Goal: Information Seeking & Learning: Learn about a topic

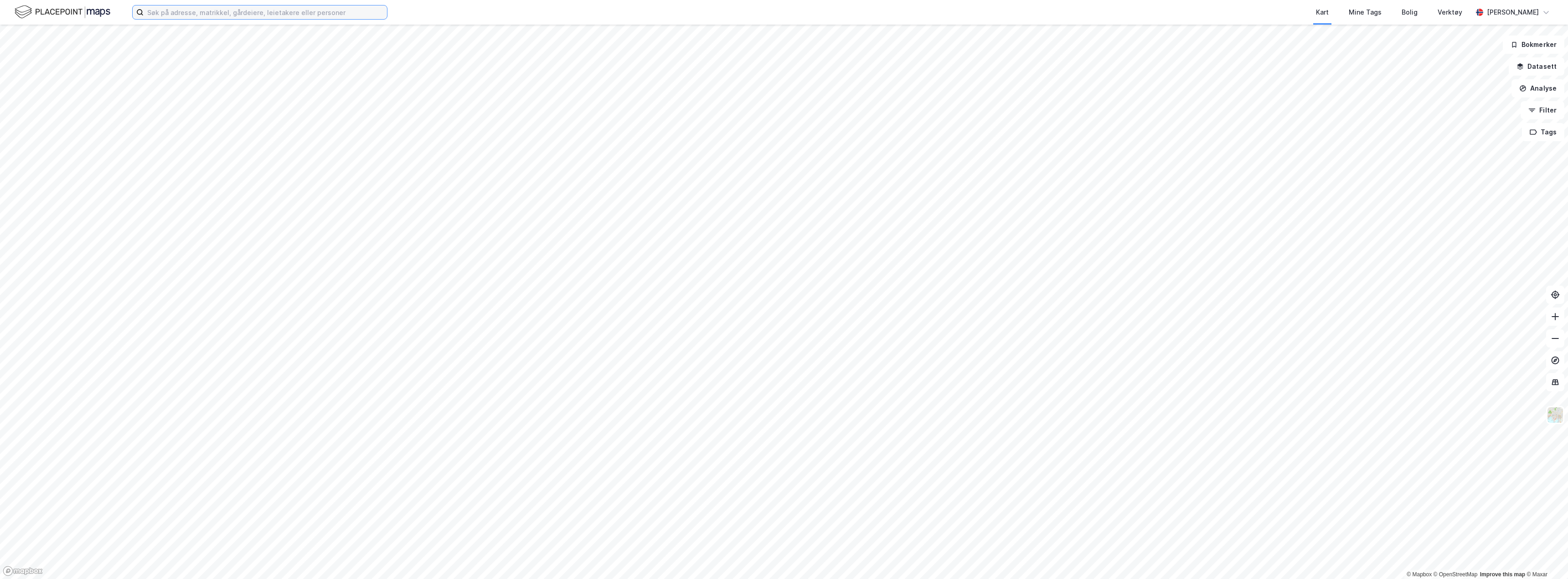
click at [219, 12] on input at bounding box center [265, 12] width 243 height 13
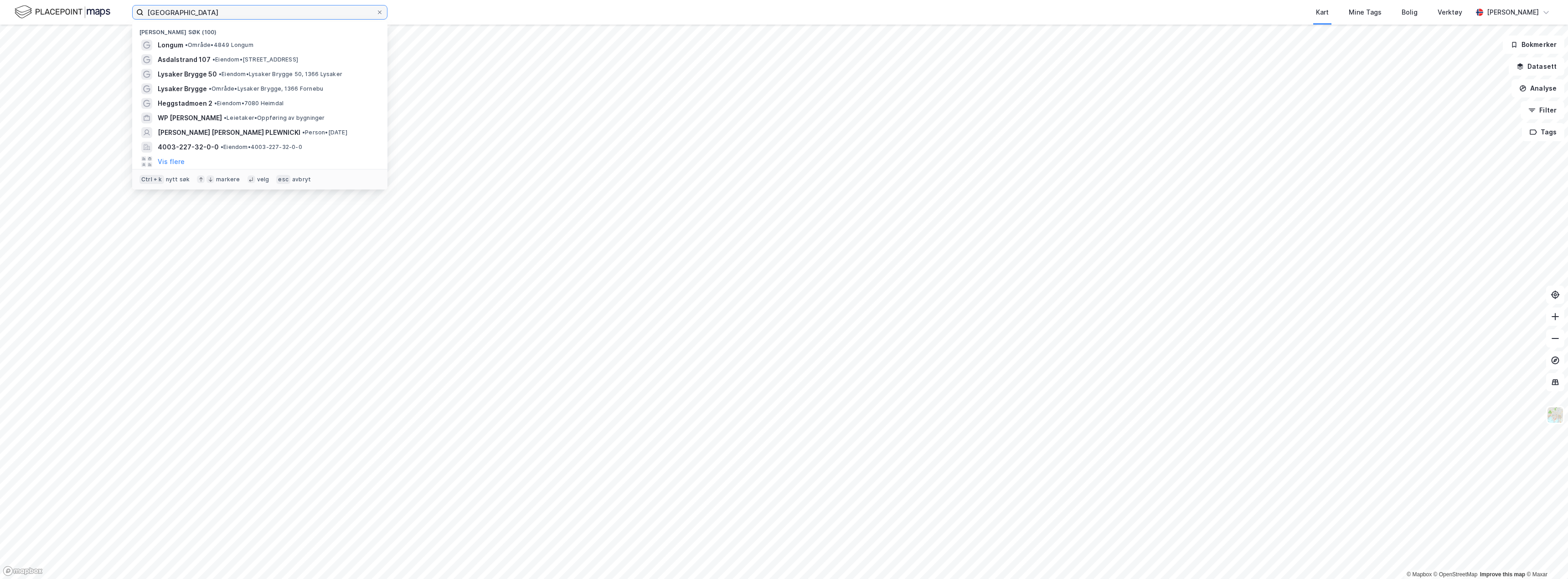
type input "[GEOGRAPHIC_DATA]"
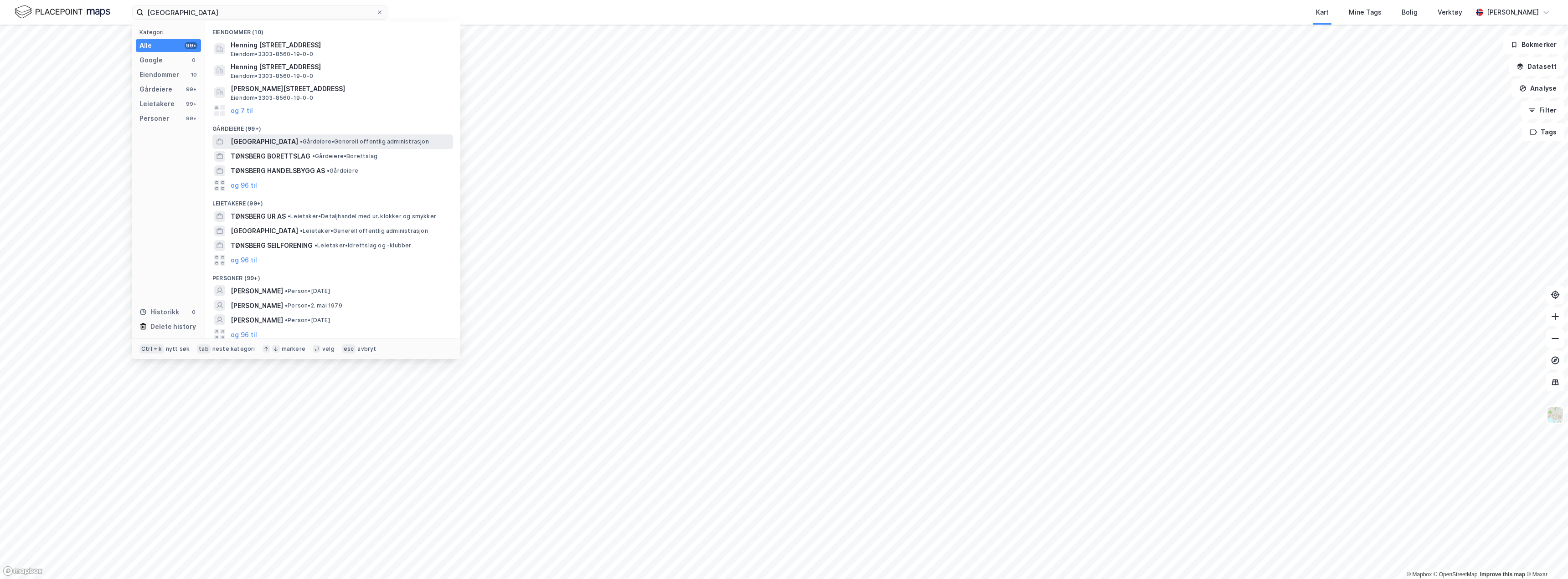
click at [293, 142] on span "[GEOGRAPHIC_DATA]" at bounding box center [264, 142] width 68 height 11
